Goal: Task Accomplishment & Management: Complete application form

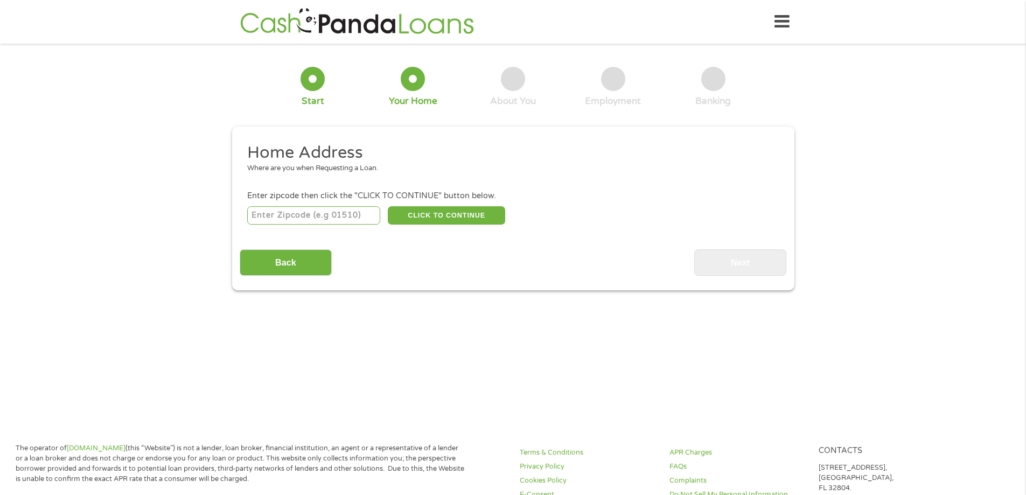
click at [350, 218] on input "number" at bounding box center [313, 215] width 133 height 18
type input "94553"
click at [415, 218] on button "CLICK TO CONTINUE" at bounding box center [446, 215] width 117 height 18
type input "94553"
type input "[PERSON_NAME]"
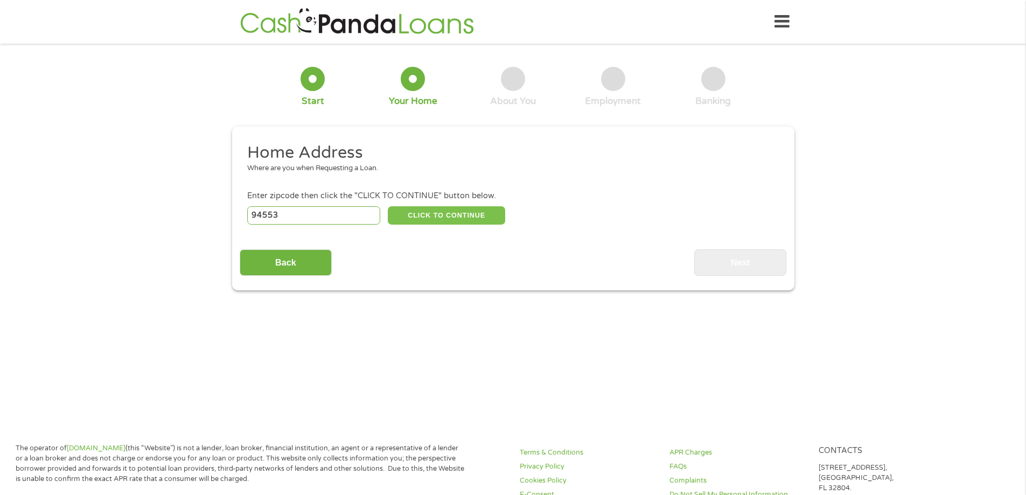
select select "[US_STATE]"
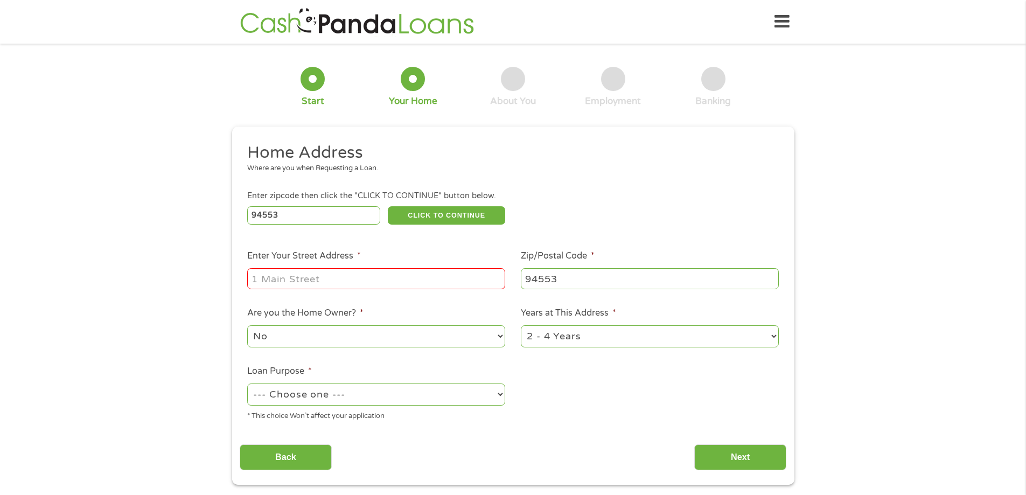
click at [430, 277] on input "Enter Your Street Address *" at bounding box center [376, 278] width 258 height 20
type input "614 Falling Star Drivw"
select select "yes"
select select "60months"
select select "other"
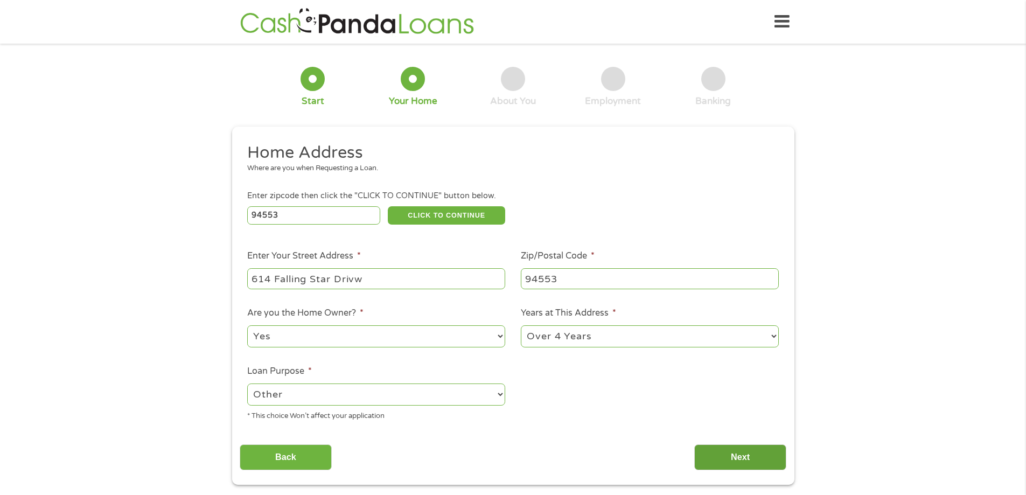
click at [743, 450] on input "Next" at bounding box center [740, 457] width 92 height 26
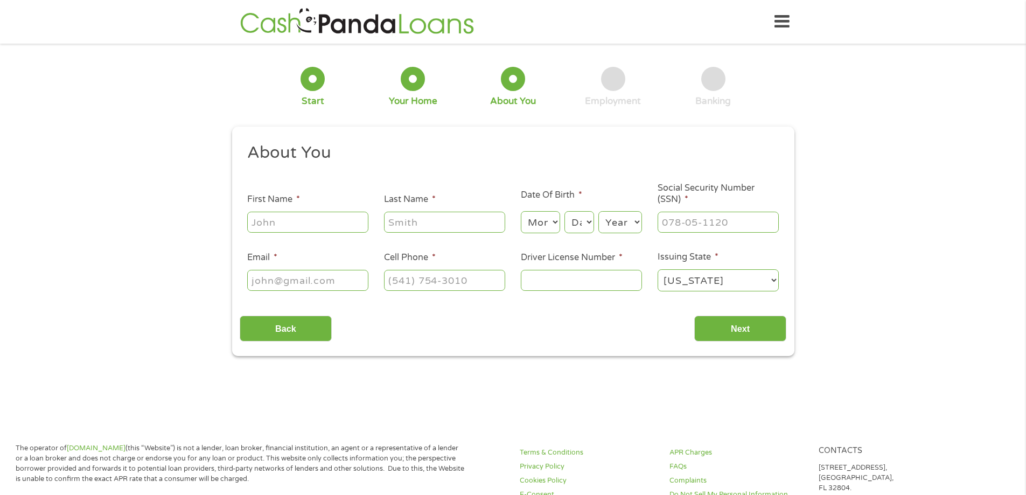
scroll to position [4, 4]
click at [323, 217] on input "First Name *" at bounding box center [307, 222] width 121 height 20
type input "e"
type input "[PERSON_NAME]"
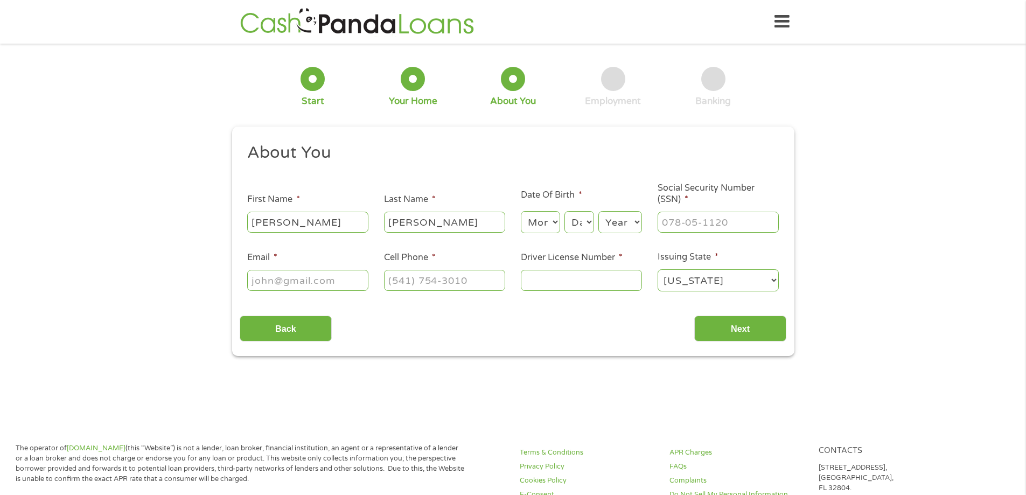
click at [551, 221] on select "Month 1 2 3 4 5 6 7 8 9 10 11 12" at bounding box center [540, 222] width 39 height 22
select select "12"
click at [521, 211] on select "Month 1 2 3 4 5 6 7 8 9 10 11 12" at bounding box center [540, 222] width 39 height 22
drag, startPoint x: 579, startPoint y: 223, endPoint x: 581, endPoint y: 228, distance: 5.6
click at [579, 223] on select "Day 1 2 3 4 5 6 7 8 9 10 11 12 13 14 15 16 17 18 19 20 21 22 23 24 25 26 27 28 …" at bounding box center [578, 222] width 29 height 22
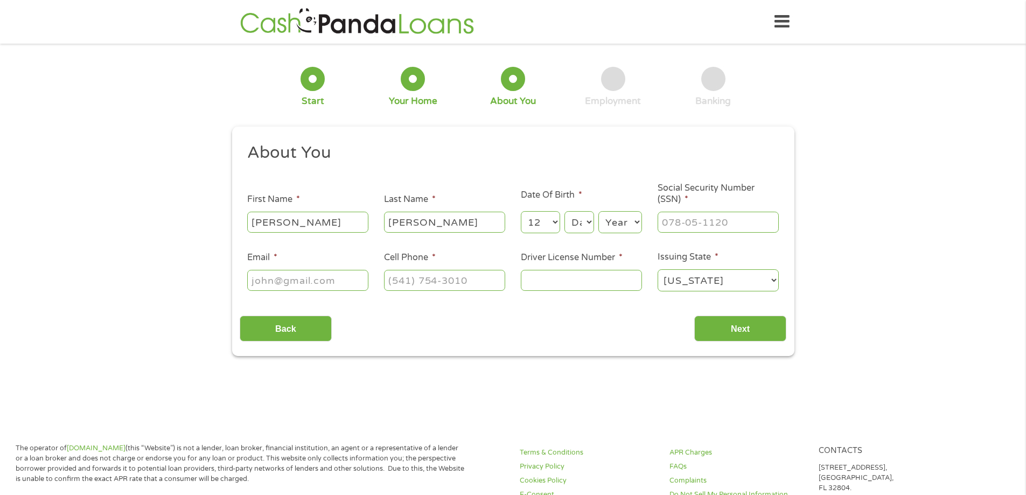
select select "18"
click at [564, 211] on select "Day 1 2 3 4 5 6 7 8 9 10 11 12 13 14 15 16 17 18 19 20 21 22 23 24 25 26 27 28 …" at bounding box center [578, 222] width 29 height 22
click at [623, 227] on select "Year [DATE] 2006 2005 2004 2003 2002 2001 2000 1999 1998 1997 1996 1995 1994 19…" at bounding box center [620, 222] width 44 height 22
select select "1979"
click at [598, 211] on select "Year [DATE] 2006 2005 2004 2003 2002 2001 2000 1999 1998 1997 1996 1995 1994 19…" at bounding box center [620, 222] width 44 height 22
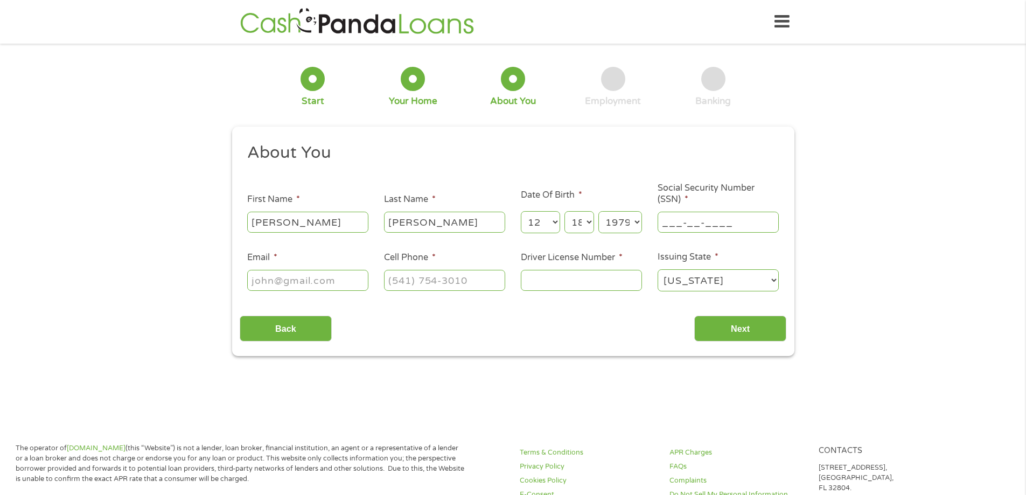
click at [708, 220] on input "___-__-____" at bounding box center [718, 222] width 121 height 20
type input "615-01-4396"
click at [322, 274] on input "Email *" at bounding box center [307, 280] width 121 height 20
type input "[EMAIL_ADDRESS][DOMAIN_NAME]"
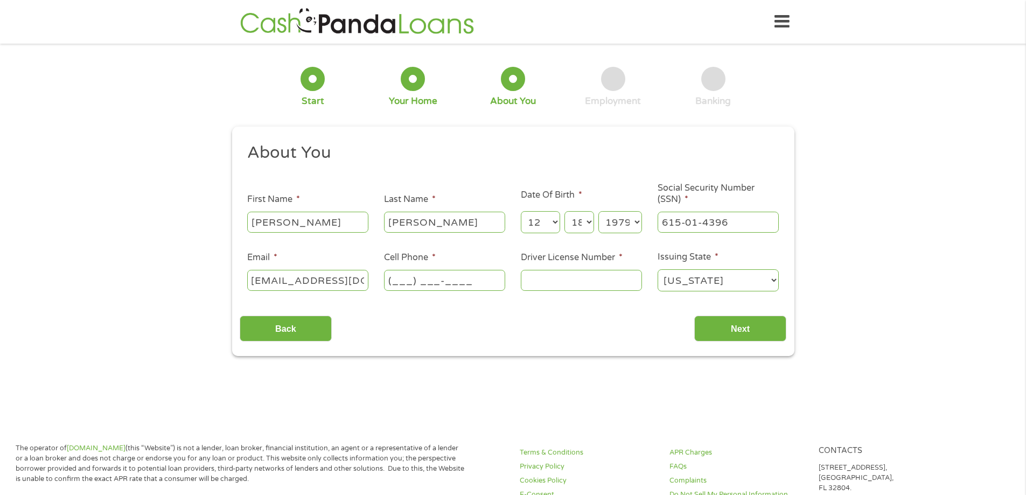
scroll to position [0, 0]
type input "[PHONE_NUMBER]"
type input "b6290454"
click at [751, 328] on input "Next" at bounding box center [740, 329] width 92 height 26
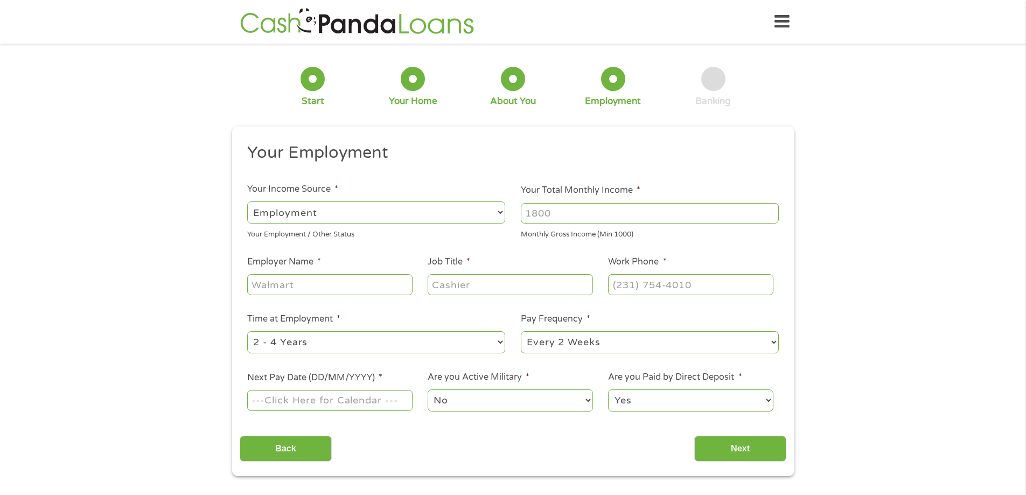
scroll to position [4, 4]
drag, startPoint x: 589, startPoint y: 213, endPoint x: 452, endPoint y: 213, distance: 136.3
click at [452, 213] on ul "Your Employment Your Income Source * --- Choose one --- Employment [DEMOGRAPHIC…" at bounding box center [513, 281] width 547 height 279
type input "4200"
type input "[PERSON_NAME] [PERSON_NAME]"
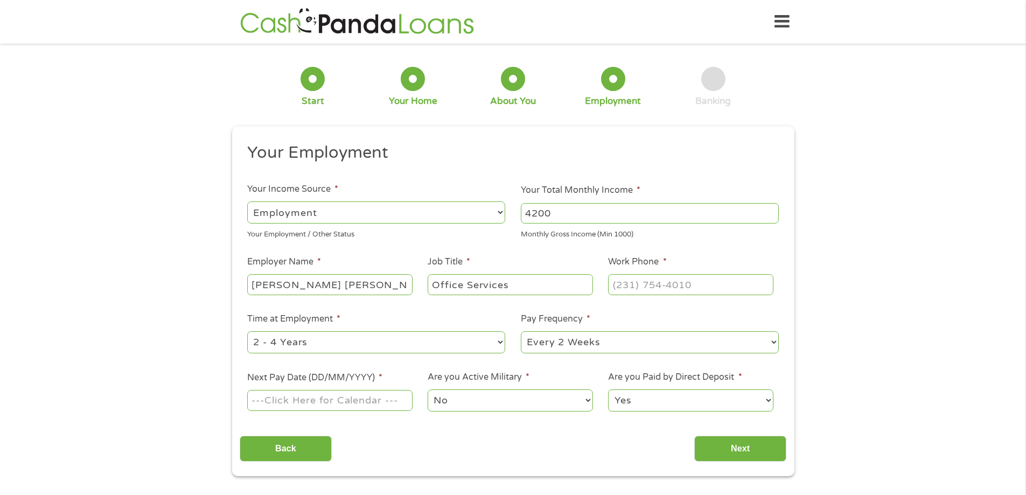
type input "Office Services"
type input "[PHONE_NUMBER]"
click at [694, 343] on select "--- Choose one --- Every 2 Weeks Every Week Monthly Semi-Monthly" at bounding box center [650, 342] width 258 height 22
select select "semimonthly"
click at [521, 331] on select "--- Choose one --- Every 2 Weeks Every Week Monthly Semi-Monthly" at bounding box center [650, 342] width 258 height 22
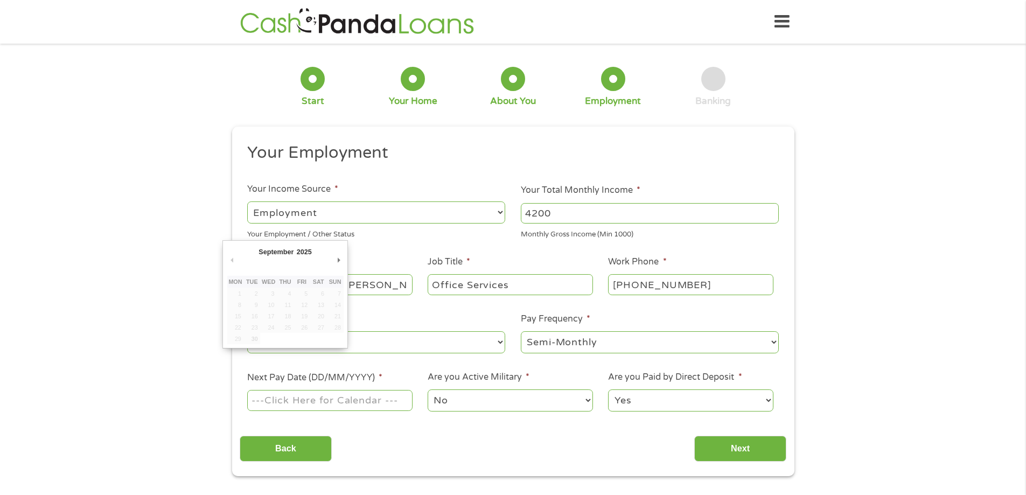
click at [373, 403] on input "Next Pay Date (DD/MM/YYYY) *" at bounding box center [329, 400] width 165 height 20
click at [345, 259] on div "September January February March April May June July August September October N…" at bounding box center [284, 294] width 125 height 108
type input "[DATE]"
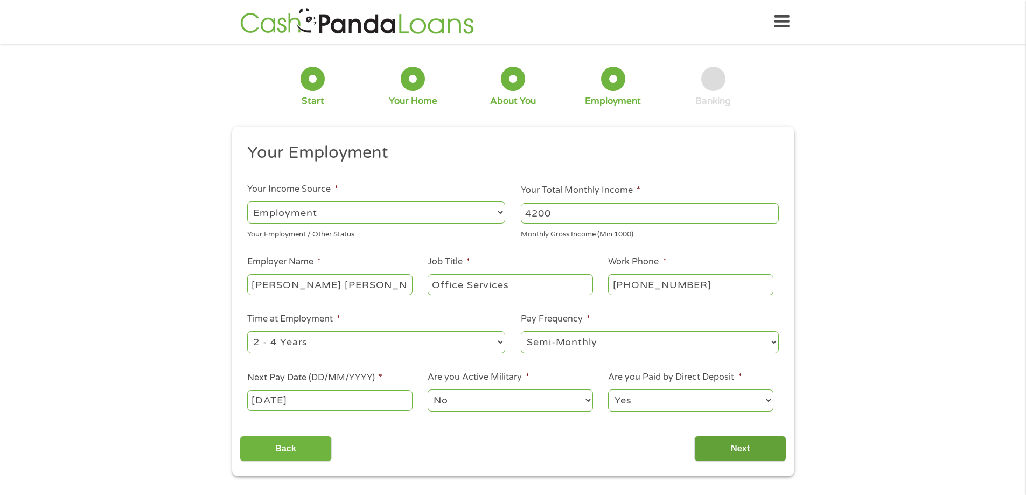
click at [734, 448] on input "Next" at bounding box center [740, 449] width 92 height 26
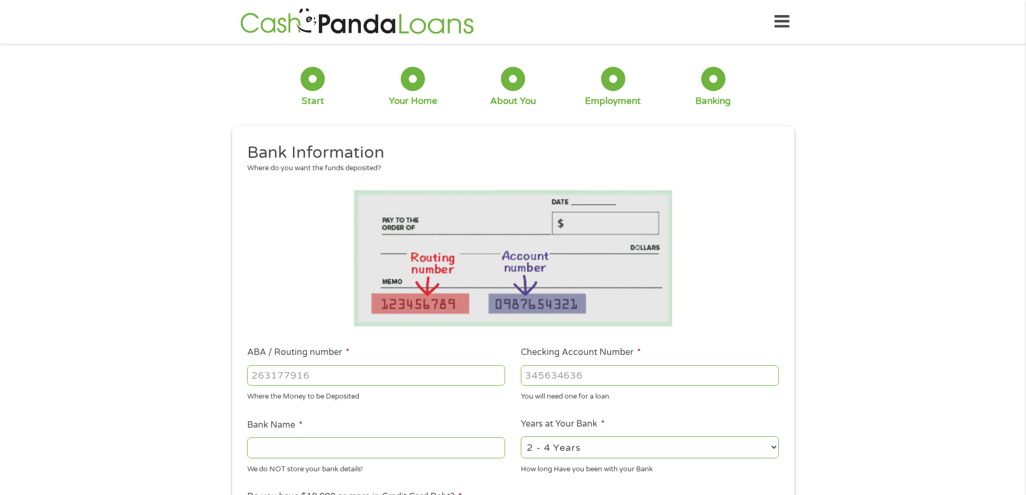
click at [404, 378] on input "ABA / Routing number *" at bounding box center [376, 375] width 258 height 20
type input "121122676"
type input "US BANK NA"
type input "157547157873"
click at [596, 435] on div "2 - 4 Years 6 - 12 Months 1 - 2 Years Over 4 Years" at bounding box center [650, 448] width 258 height 26
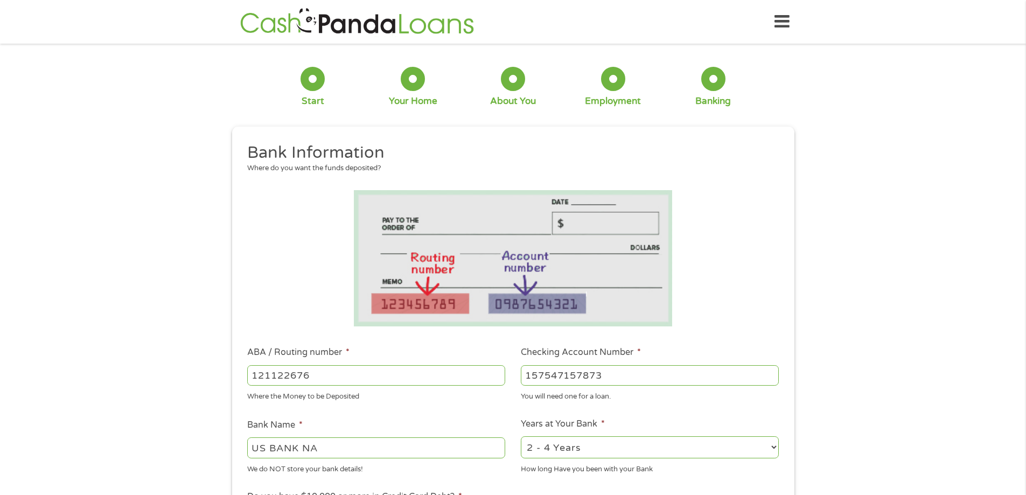
click at [591, 441] on select "2 - 4 Years 6 - 12 Months 1 - 2 Years Over 4 Years" at bounding box center [650, 447] width 258 height 22
select select "12months"
click at [521, 436] on select "2 - 4 Years 6 - 12 Months 1 - 2 Years Over 4 Years" at bounding box center [650, 447] width 258 height 22
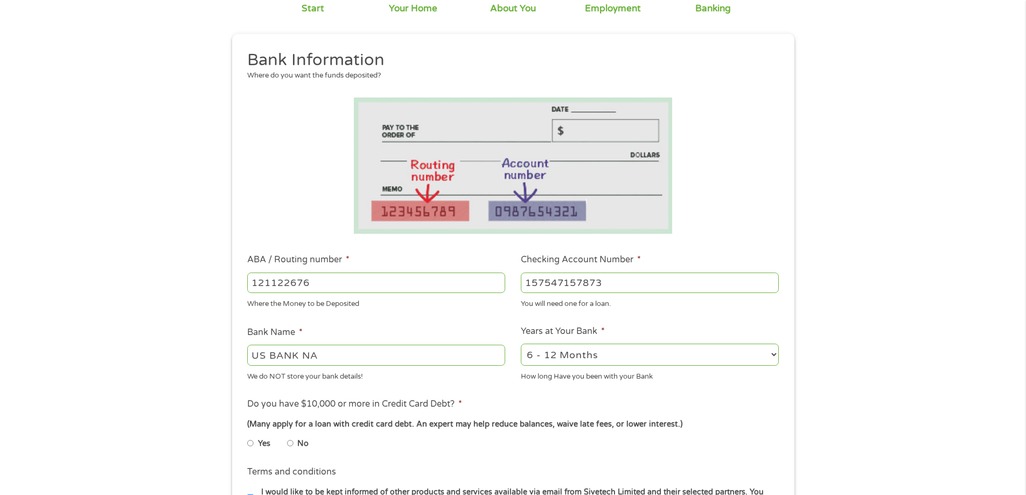
scroll to position [108, 0]
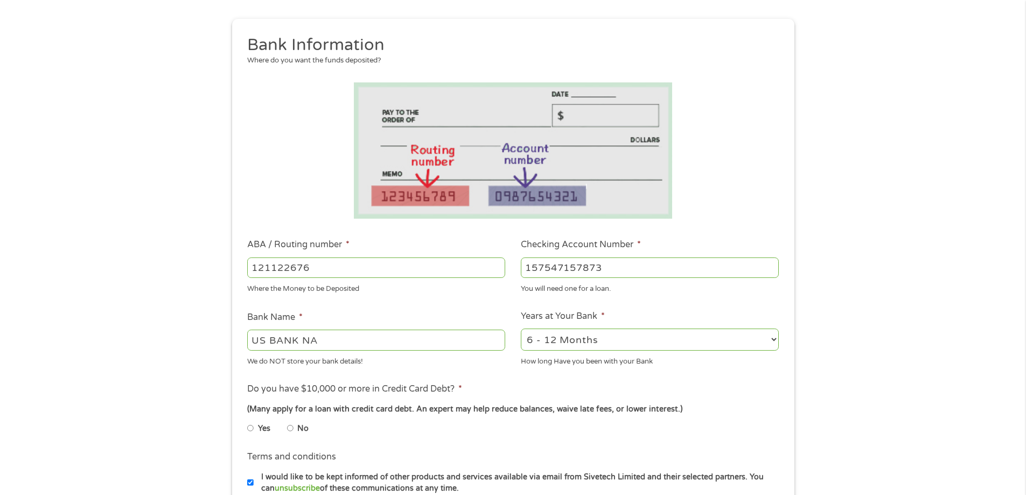
click at [292, 427] on input "No" at bounding box center [290, 428] width 6 height 17
radio input "true"
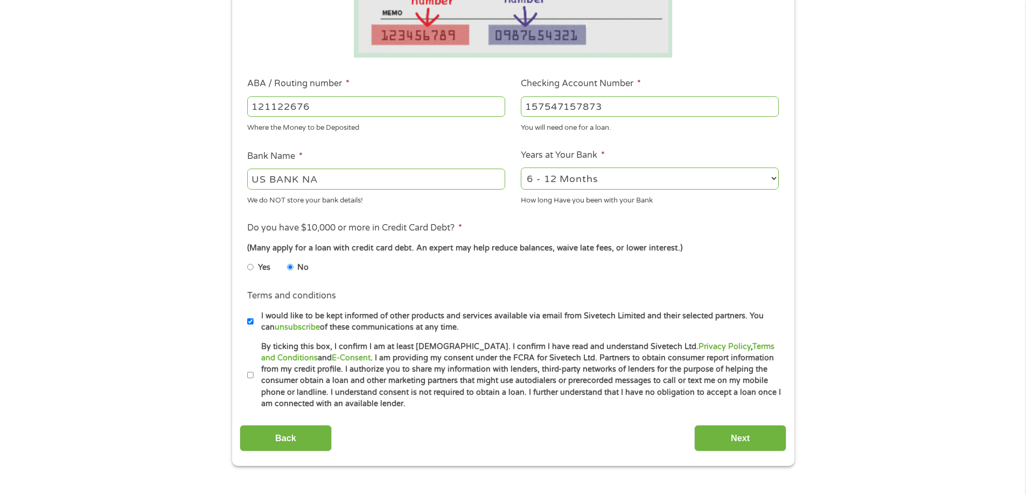
scroll to position [269, 0]
click at [246, 369] on li "Terms and conditions * By ticking this box, I confirm I am at least [DEMOGRAPHI…" at bounding box center [513, 374] width 547 height 69
click at [254, 375] on label "By ticking this box, I confirm I am at least [DEMOGRAPHIC_DATA]. I confirm I ha…" at bounding box center [518, 374] width 528 height 69
click at [253, 375] on input "By ticking this box, I confirm I am at least [DEMOGRAPHIC_DATA]. I confirm I ha…" at bounding box center [250, 374] width 6 height 17
checkbox input "true"
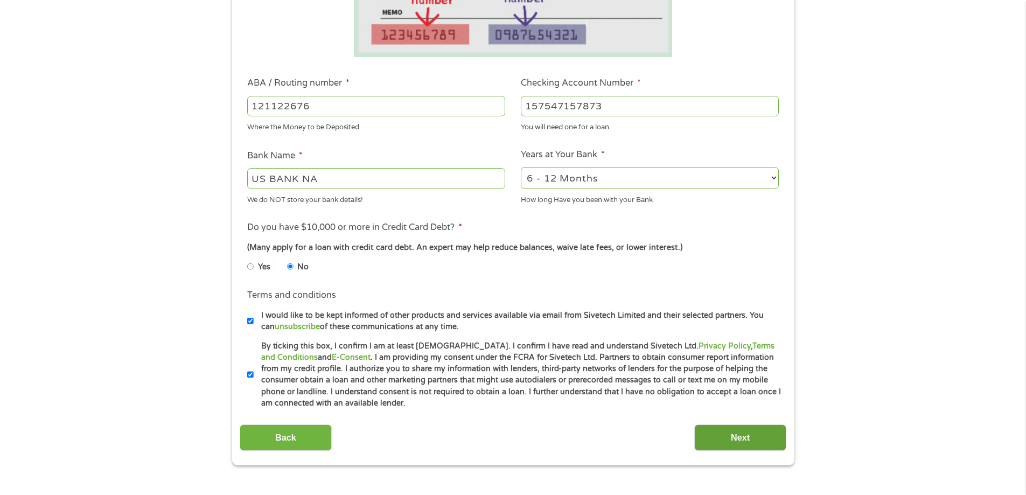
click at [739, 440] on input "Next" at bounding box center [740, 437] width 92 height 26
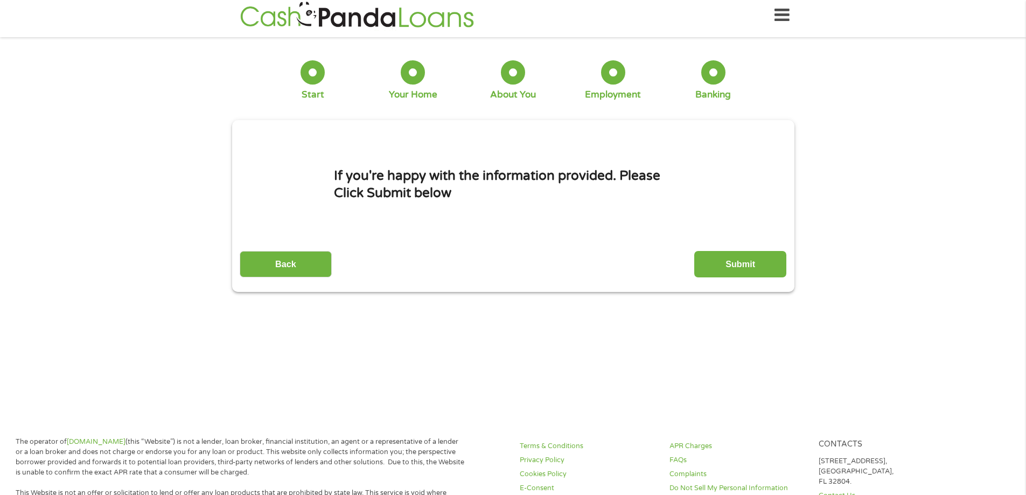
scroll to position [0, 0]
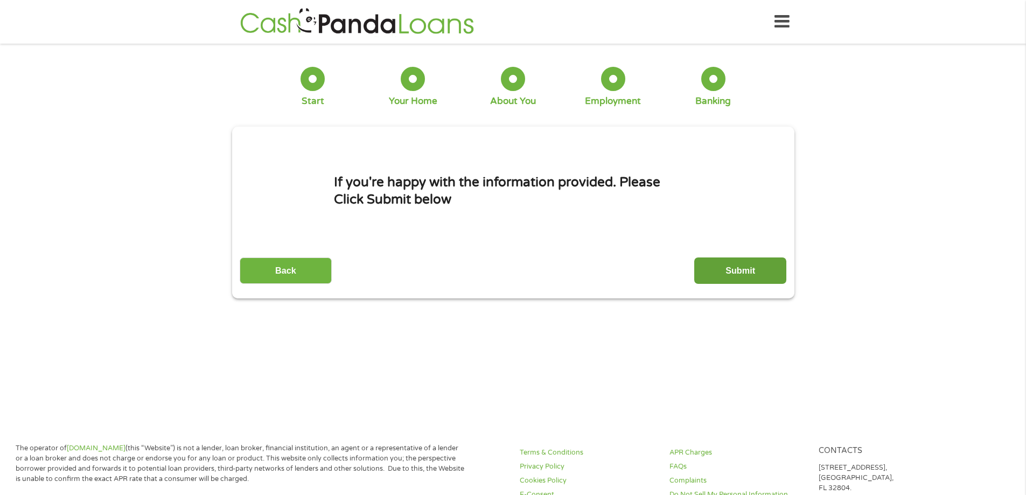
click at [747, 271] on input "Submit" at bounding box center [740, 270] width 92 height 26
